Goal: Navigation & Orientation: Find specific page/section

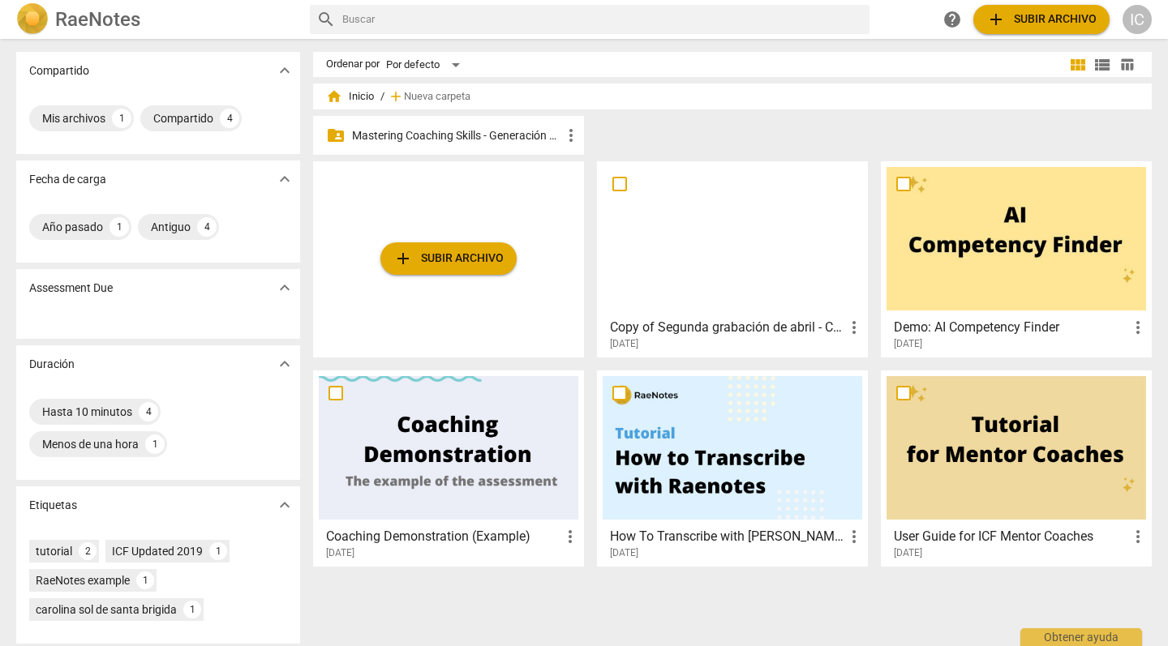
click at [478, 147] on div "folder_shared Mastering Coaching Skills - Generación 31 more_vert" at bounding box center [448, 135] width 271 height 39
click at [469, 136] on p "Mastering Coaching Skills - Generación 31" at bounding box center [456, 135] width 209 height 17
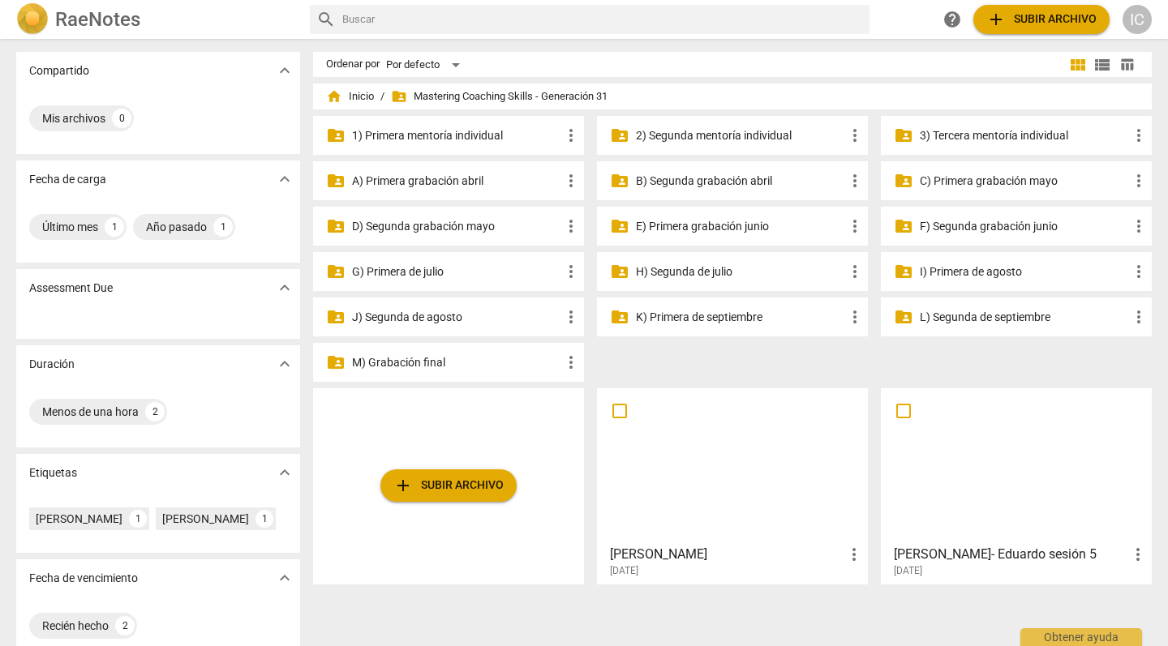
click at [734, 230] on p "E) Primera grabación junio" at bounding box center [740, 226] width 209 height 17
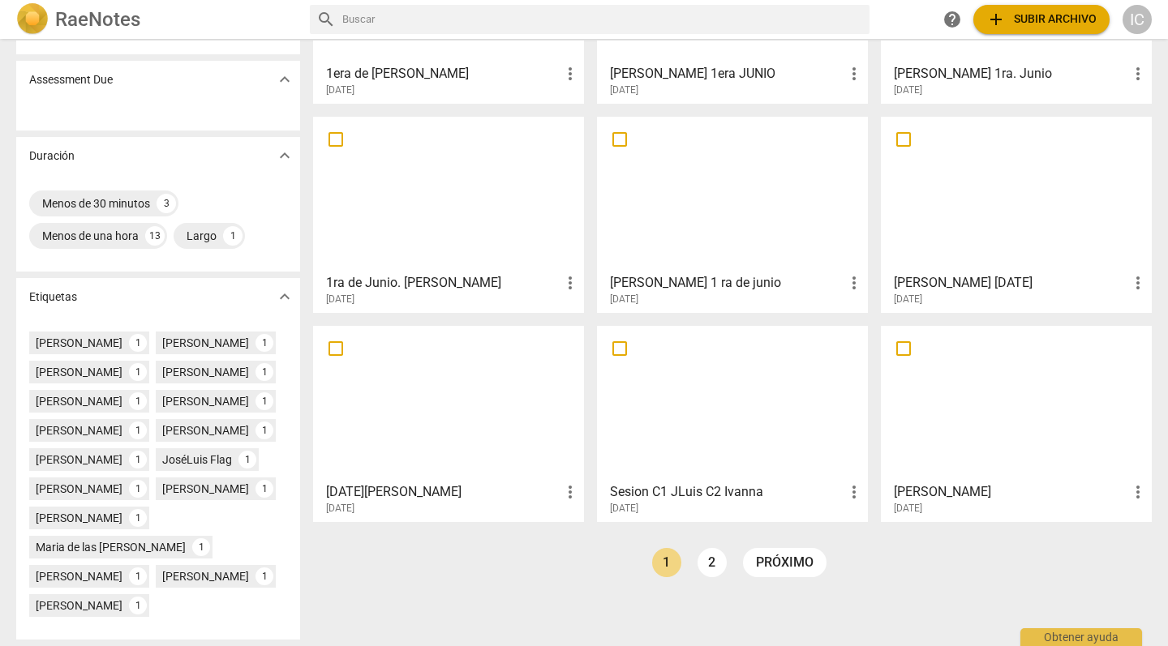
scroll to position [204, 0]
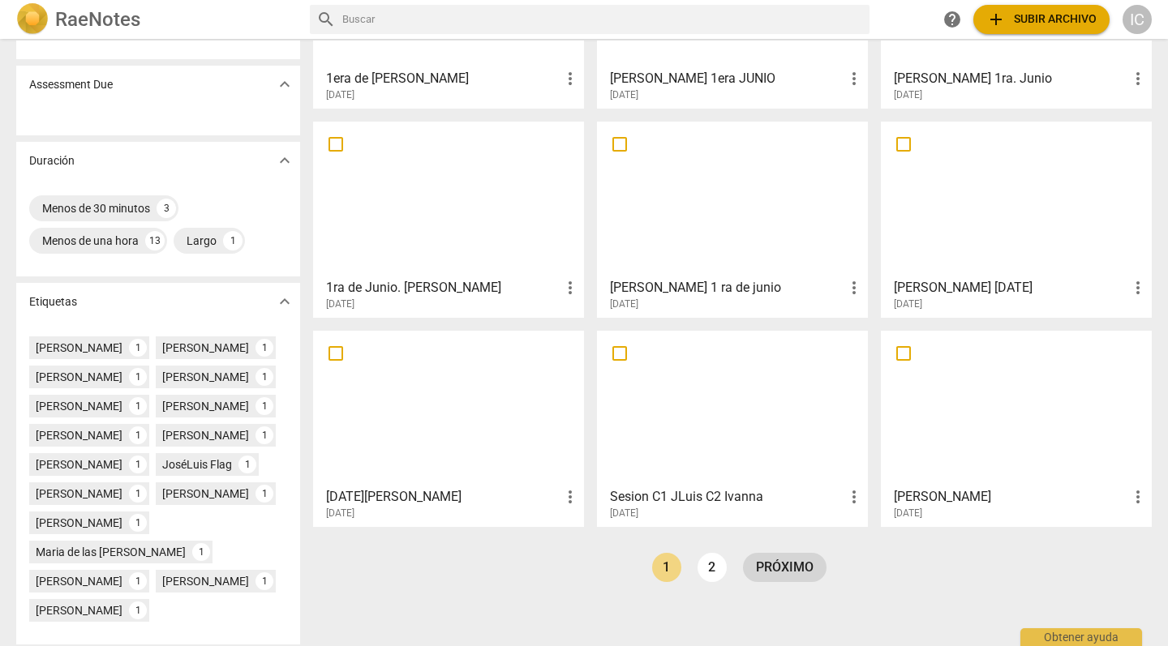
click at [791, 575] on link "próximo" at bounding box center [785, 567] width 84 height 29
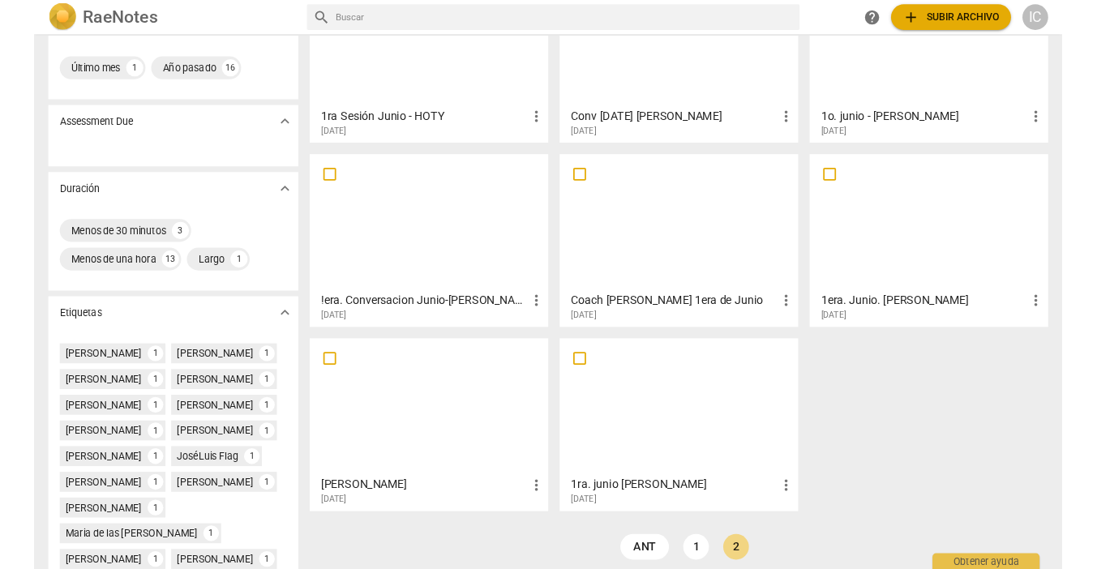
scroll to position [148, 0]
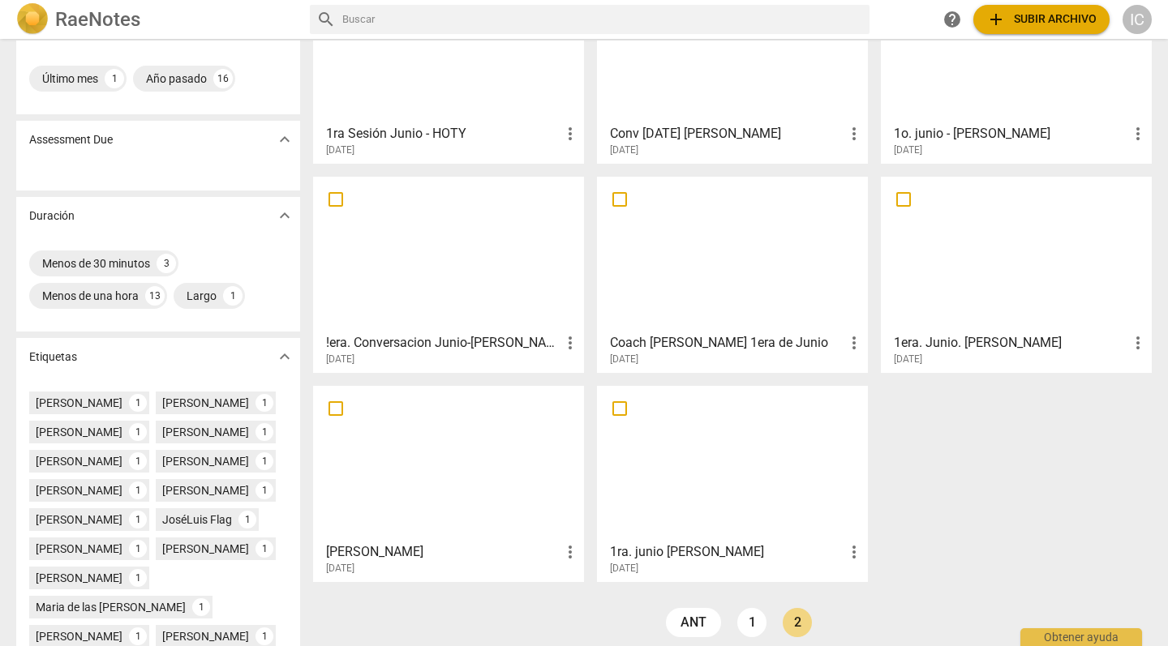
click at [495, 461] on div at bounding box center [448, 464] width 259 height 144
